Goal: Task Accomplishment & Management: Complete application form

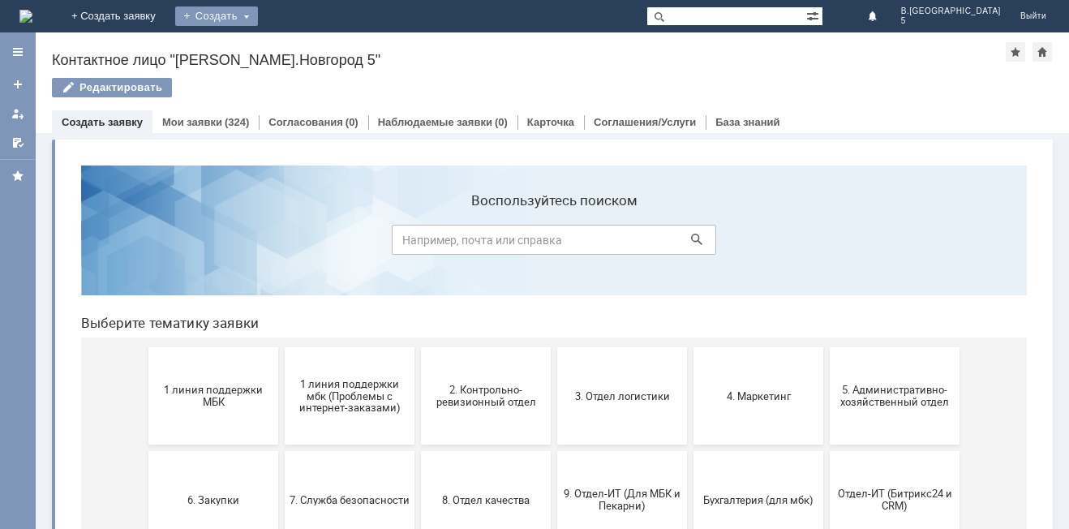
click at [258, 15] on div "Создать" at bounding box center [216, 15] width 83 height 19
click at [302, 49] on link "Заявка" at bounding box center [239, 48] width 123 height 19
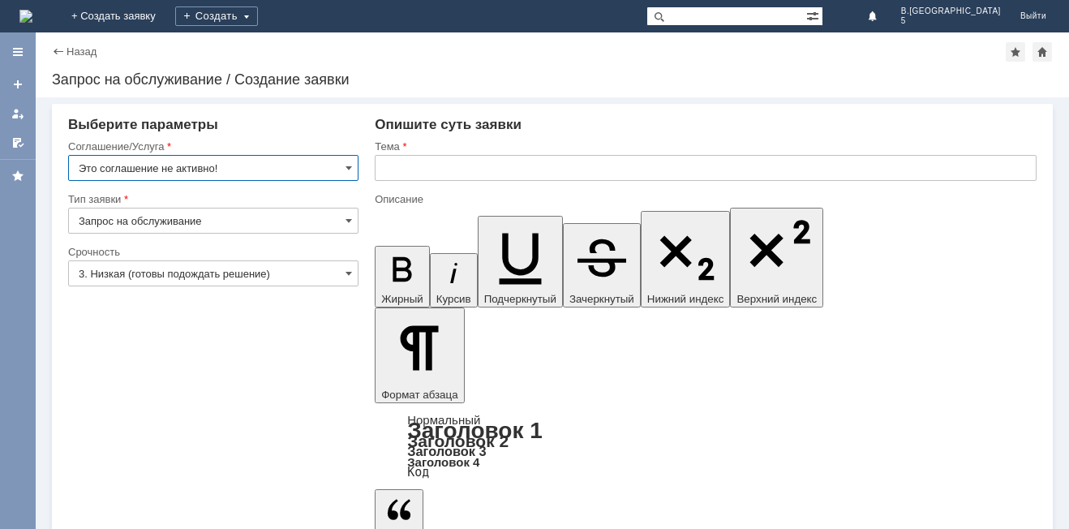
click at [342, 168] on input "Это соглашение не активно!" at bounding box center [213, 168] width 290 height 26
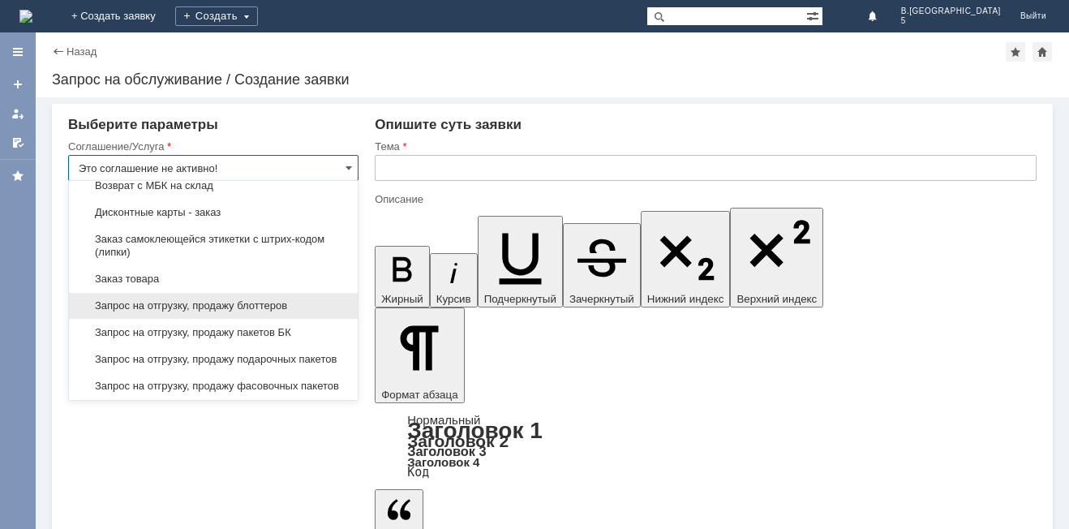
scroll to position [487, 0]
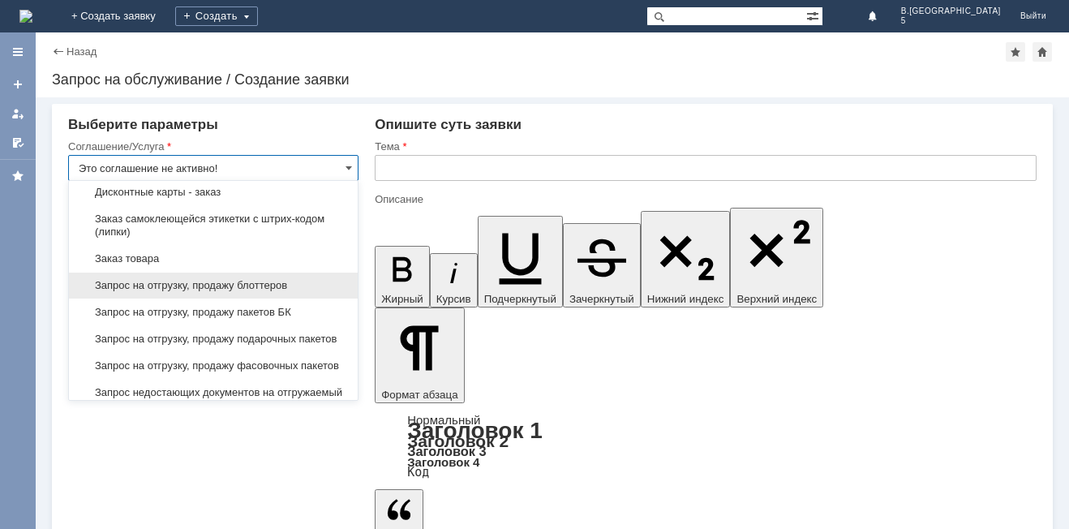
click at [287, 298] on div "Запрос на отгрузку, продажу блоттеров" at bounding box center [213, 285] width 289 height 26
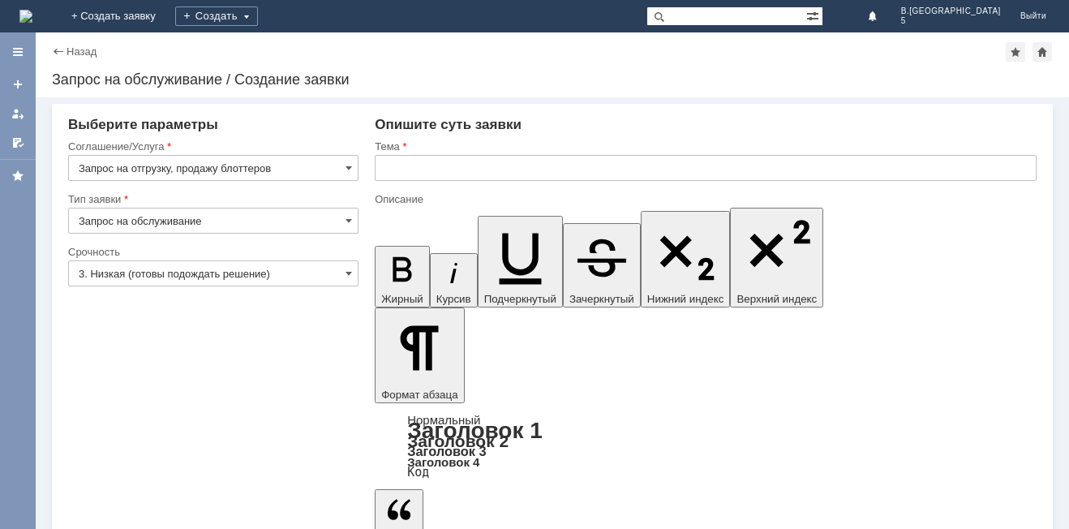
type input "Запрос на отгрузку, продажу блоттеров"
click at [406, 169] on input "text" at bounding box center [706, 168] width 662 height 26
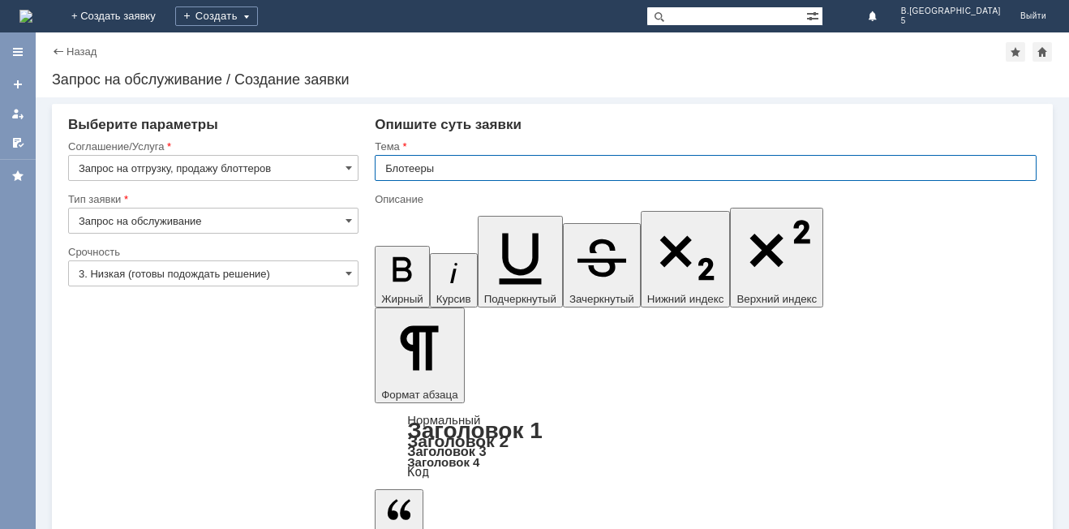
click at [414, 166] on input "Блотееры" at bounding box center [706, 168] width 662 height 26
type input "Блоттеры"
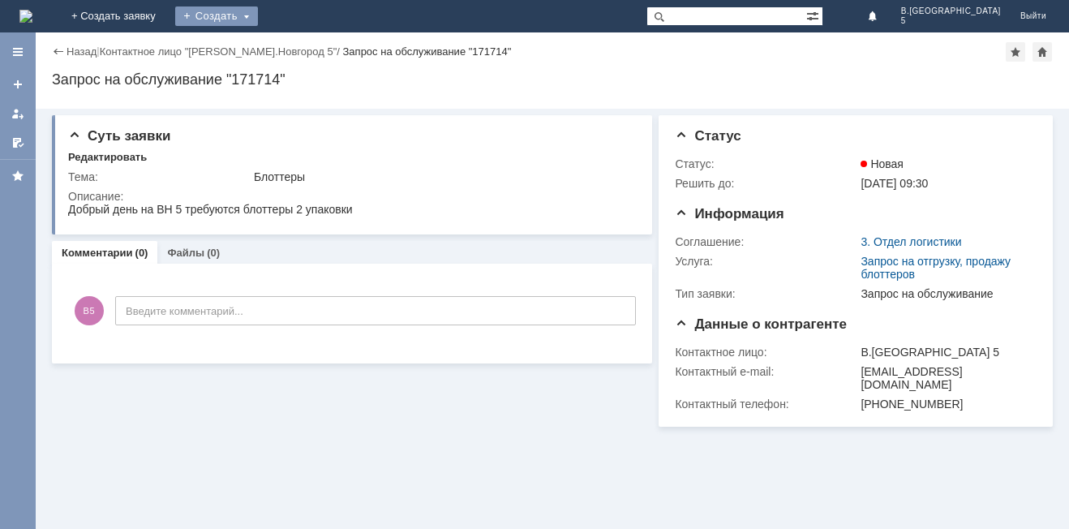
click at [258, 15] on div "Создать" at bounding box center [216, 15] width 83 height 19
click at [258, 17] on div "Создать" at bounding box center [216, 15] width 83 height 19
click at [343, 47] on div "Запрос на обслуживание "171714"" at bounding box center [427, 51] width 169 height 12
click at [258, 18] on div "Создать" at bounding box center [216, 15] width 83 height 19
click at [302, 54] on link "Заявка" at bounding box center [239, 48] width 123 height 19
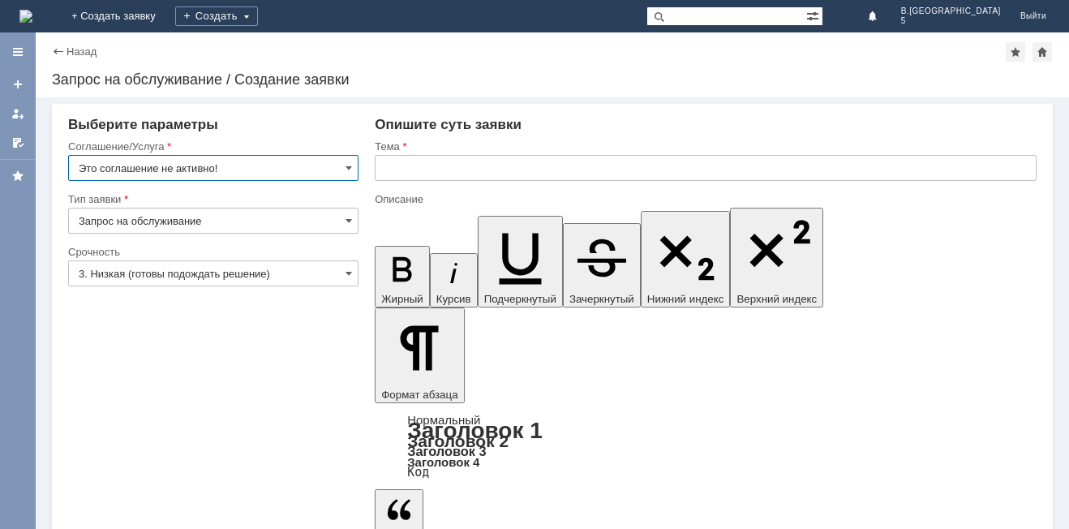
click at [343, 170] on input "Это соглашение не активно!" at bounding box center [213, 168] width 290 height 26
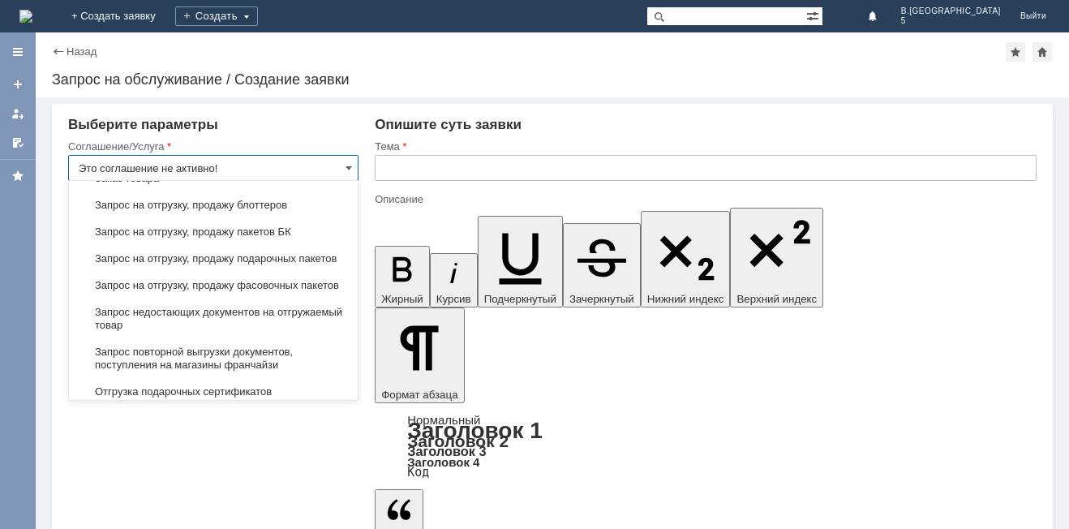
scroll to position [648, 0]
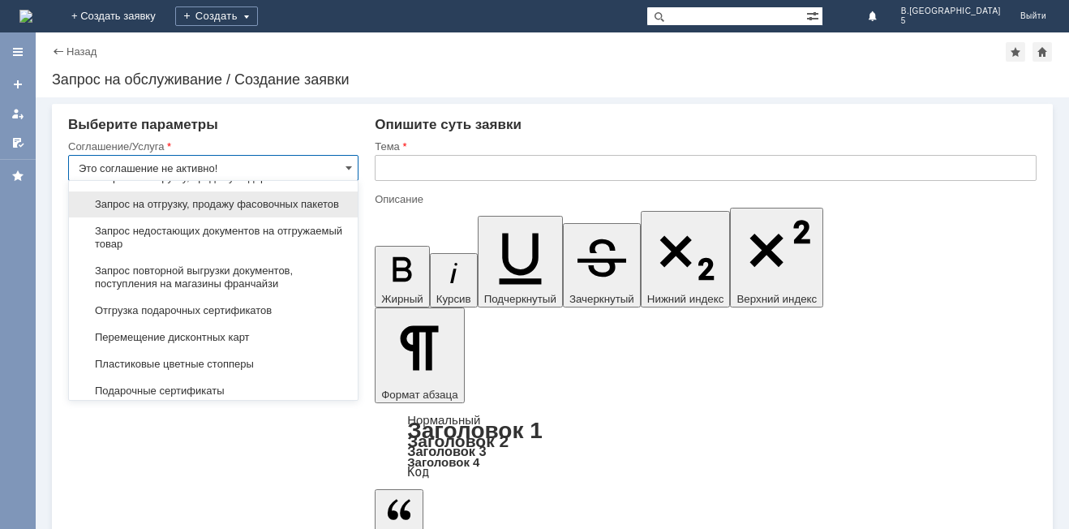
click at [272, 211] on span "Запрос на отгрузку, продажу фасовочных пакетов" at bounding box center [213, 204] width 269 height 13
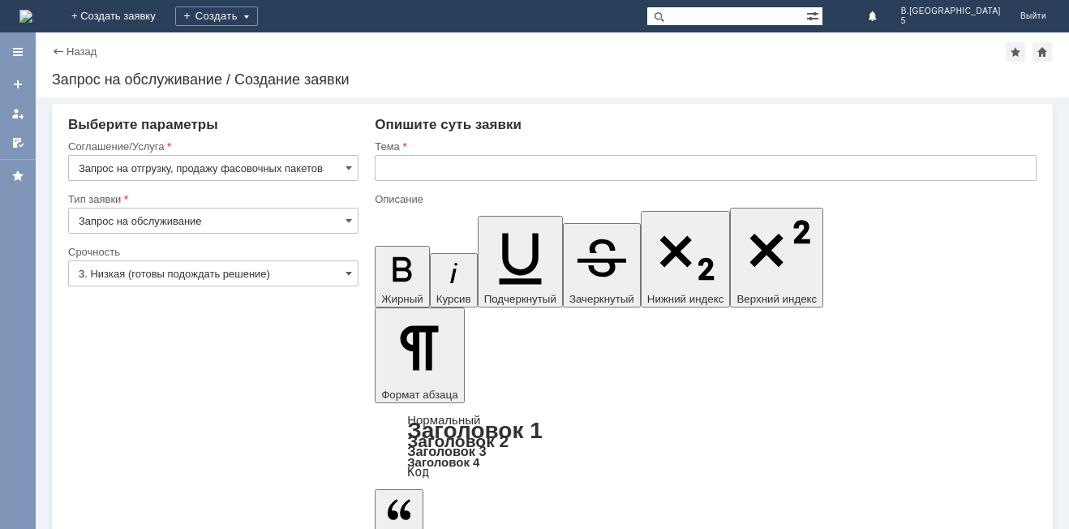
type input "Запрос на отгрузку, продажу фасовочных пакетов"
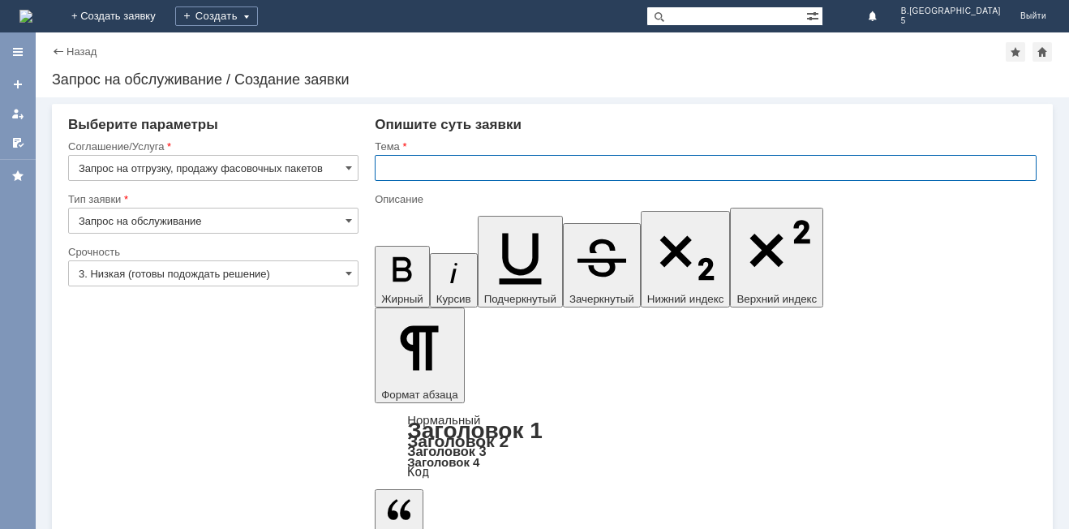
click at [402, 174] on input "text" at bounding box center [706, 168] width 662 height 26
type input "пакеты"
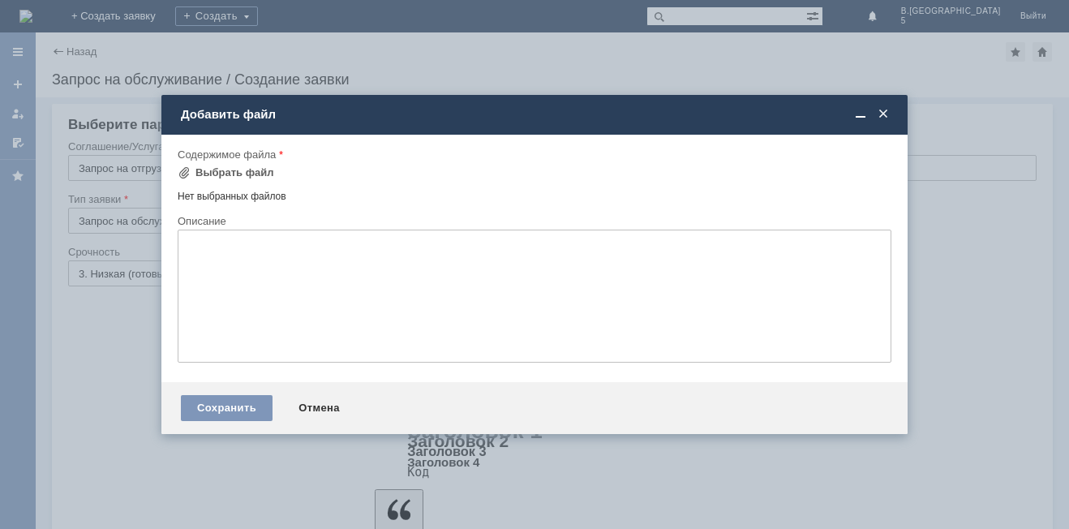
click at [873, 113] on div at bounding box center [868, 114] width 45 height 15
click at [886, 113] on span at bounding box center [883, 114] width 16 height 15
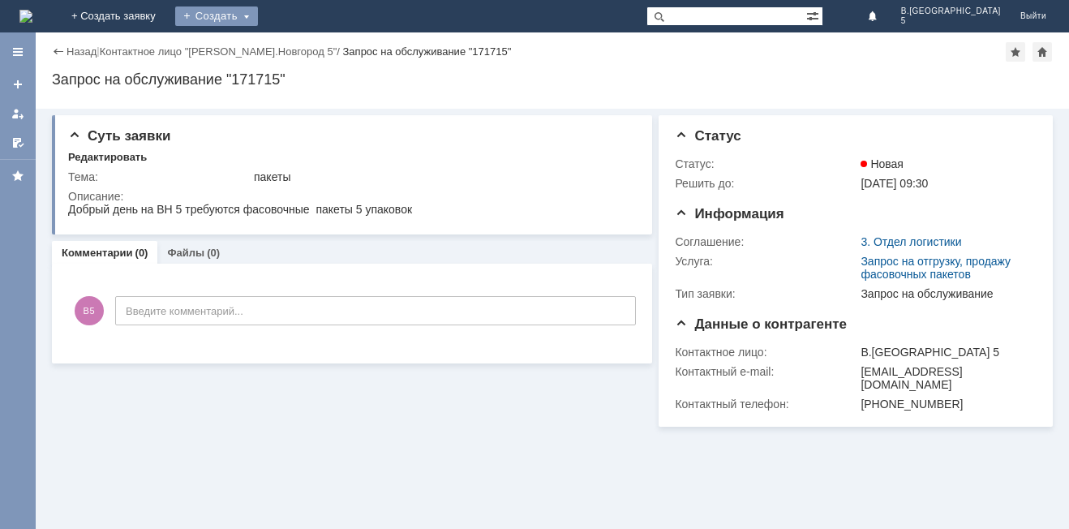
click at [258, 9] on div "Создать" at bounding box center [216, 15] width 83 height 19
click at [302, 53] on link "Заявка" at bounding box center [239, 48] width 123 height 19
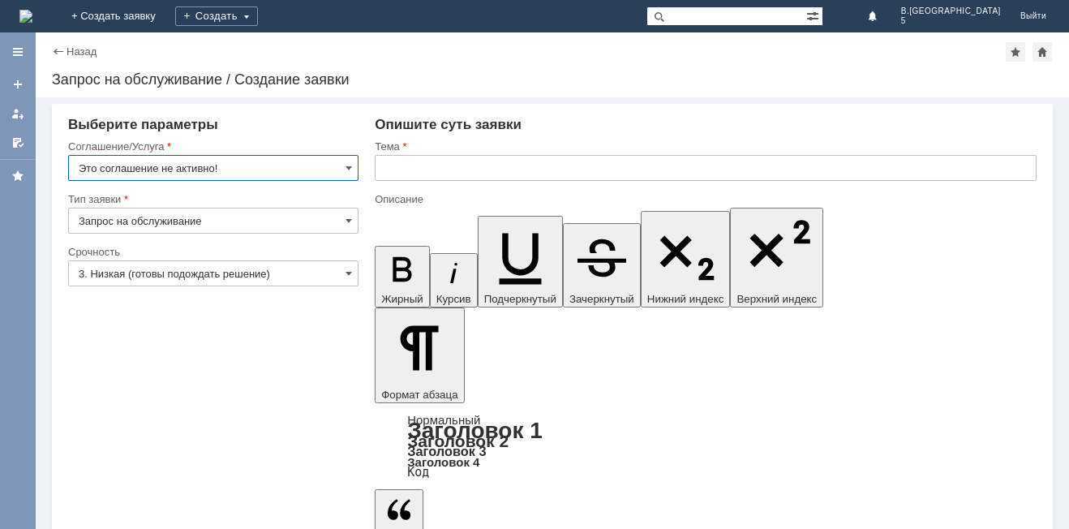
click at [355, 174] on input "Это соглашение не активно!" at bounding box center [213, 168] width 290 height 26
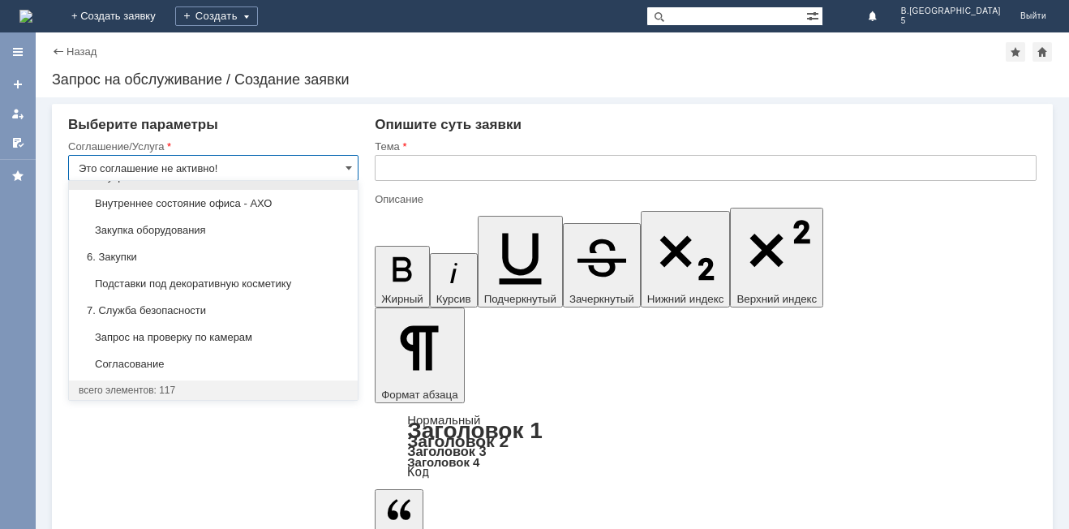
scroll to position [1249, 0]
